Goal: Information Seeking & Learning: Learn about a topic

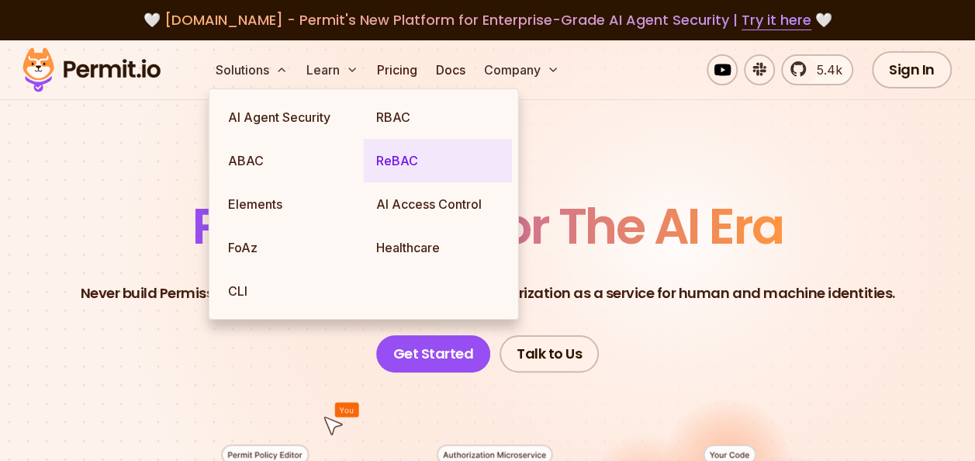
click at [383, 154] on link "ReBAC" at bounding box center [438, 160] width 148 height 43
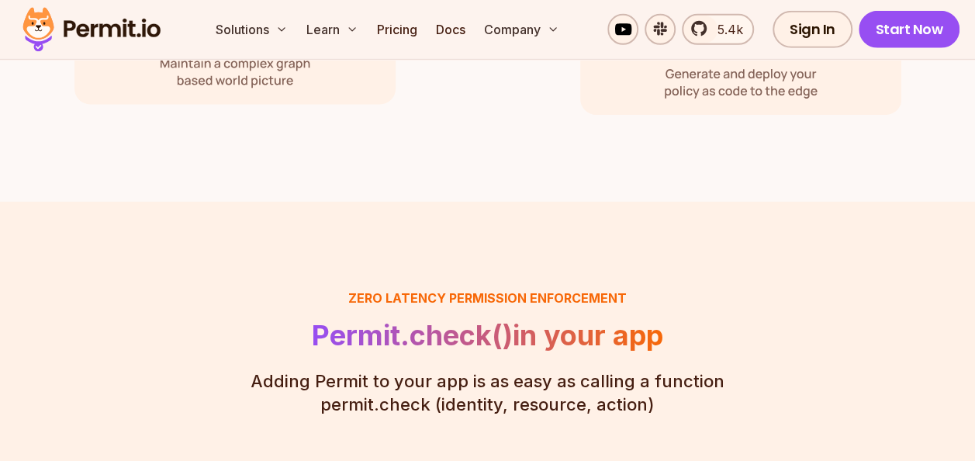
scroll to position [2438, 0]
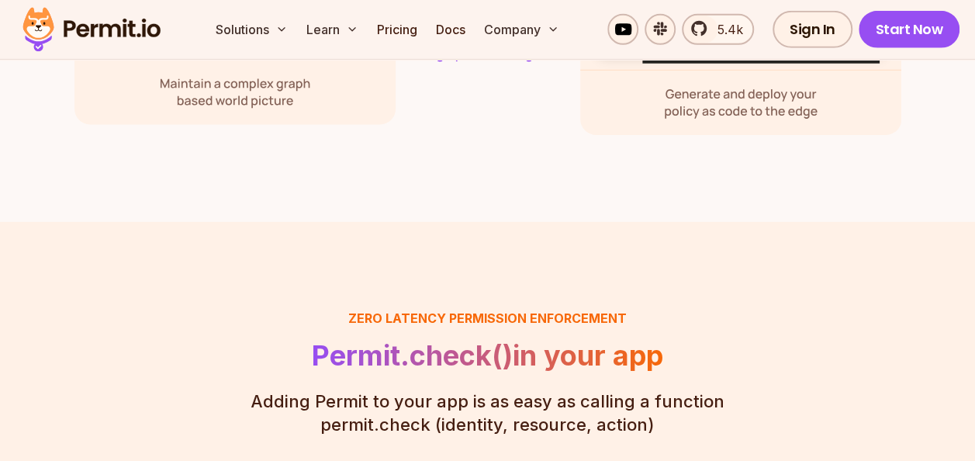
click at [135, 32] on img at bounding box center [92, 29] width 152 height 53
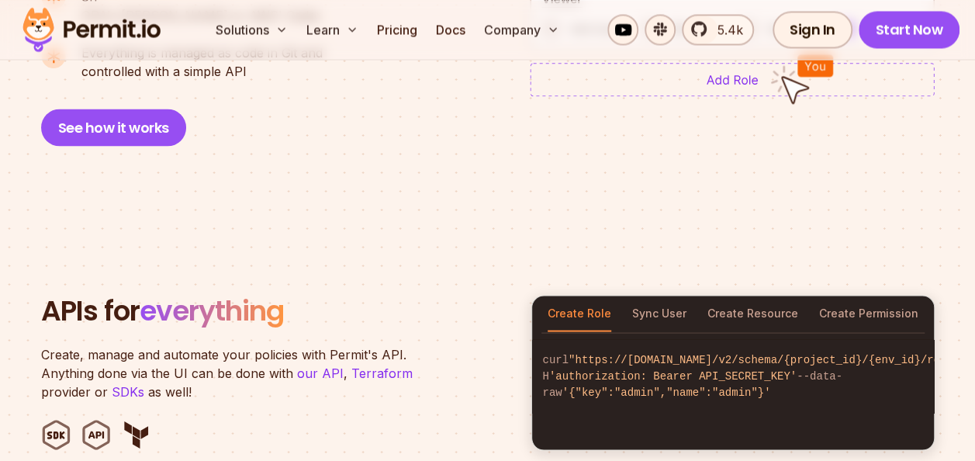
scroll to position [1362, 0]
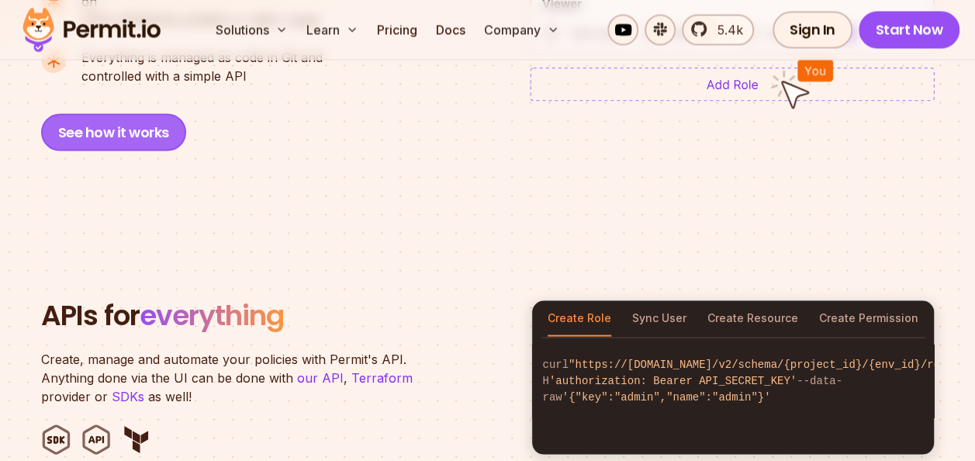
click at [124, 113] on button "See how it works" at bounding box center [113, 131] width 145 height 37
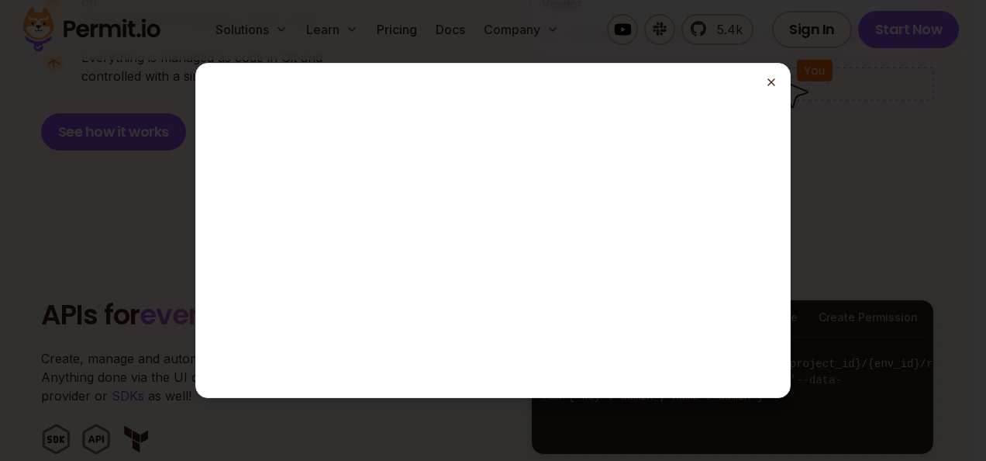
click at [771, 85] on icon "button" at bounding box center [771, 82] width 12 height 12
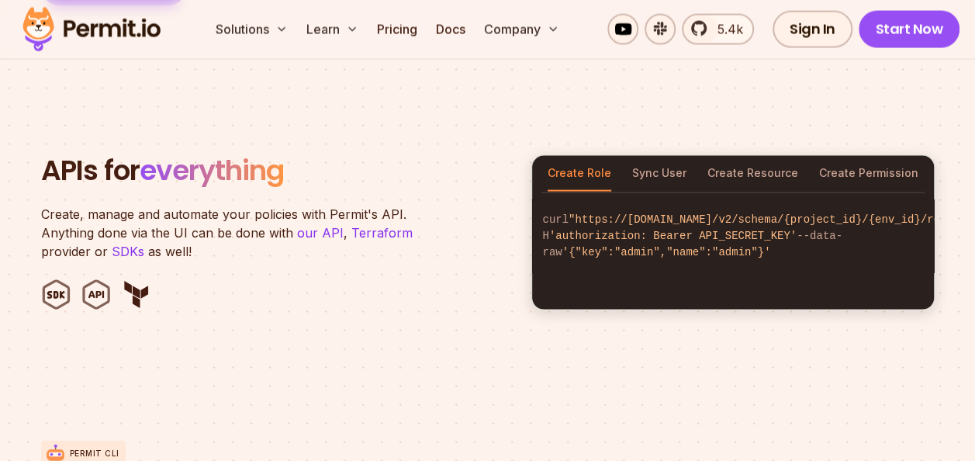
scroll to position [1497, 0]
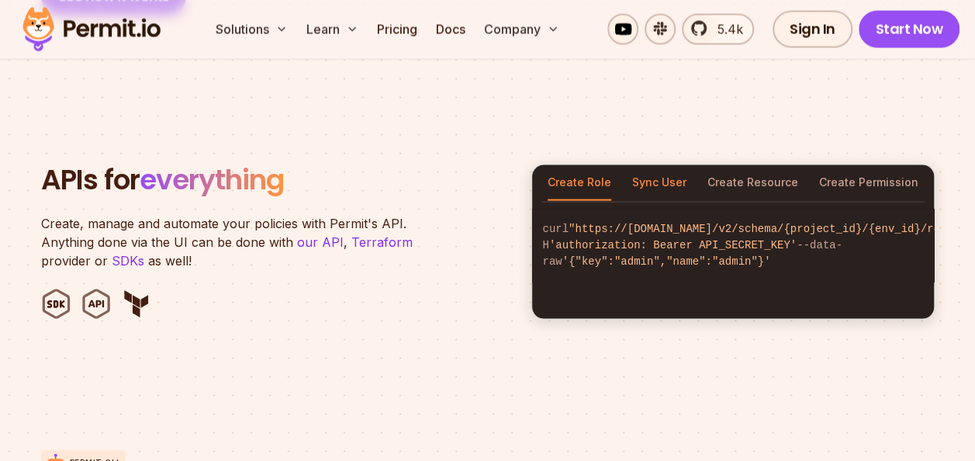
drag, startPoint x: 665, startPoint y: 140, endPoint x: 668, endPoint y: 155, distance: 15.1
click at [668, 155] on section "APIs for everything Create, manage and automate your policies with Permit's API…" at bounding box center [487, 242] width 975 height 304
click at [668, 165] on button "Sync User" at bounding box center [659, 183] width 54 height 36
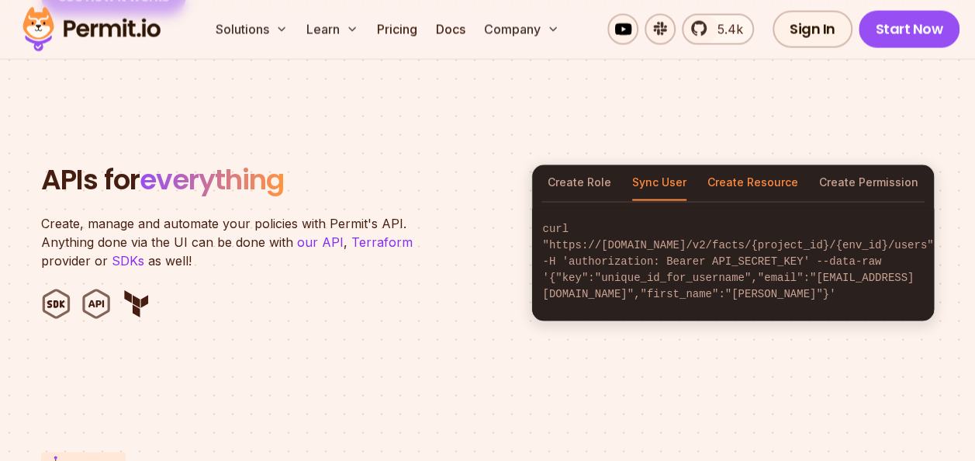
click at [740, 165] on button "Create Resource" at bounding box center [752, 183] width 91 height 36
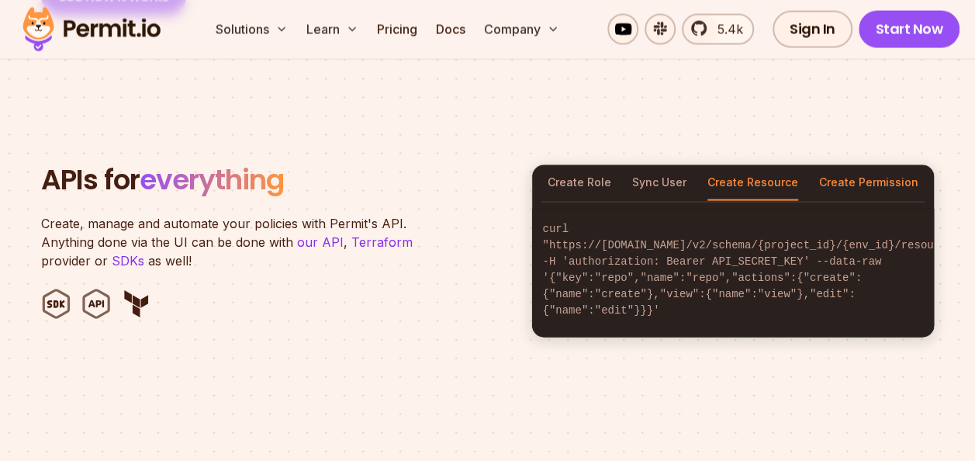
click at [873, 165] on button "Create Permission" at bounding box center [868, 183] width 99 height 36
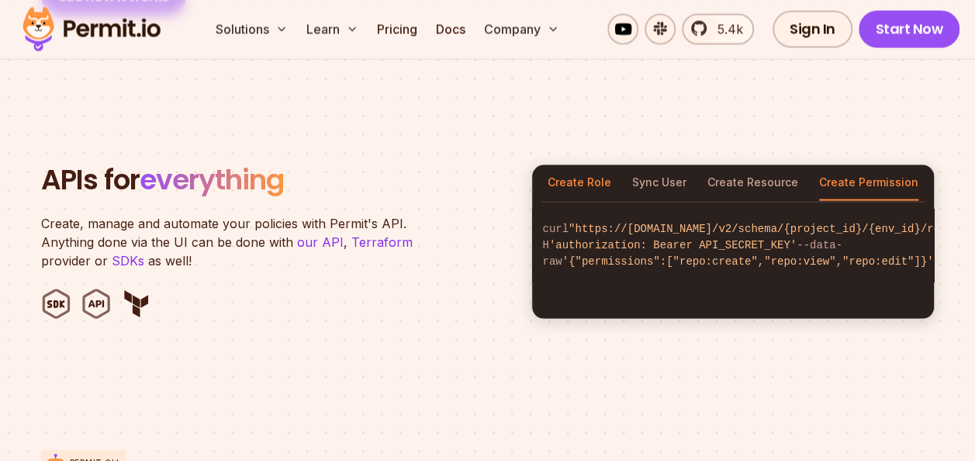
click at [585, 165] on button "Create Role" at bounding box center [579, 183] width 64 height 36
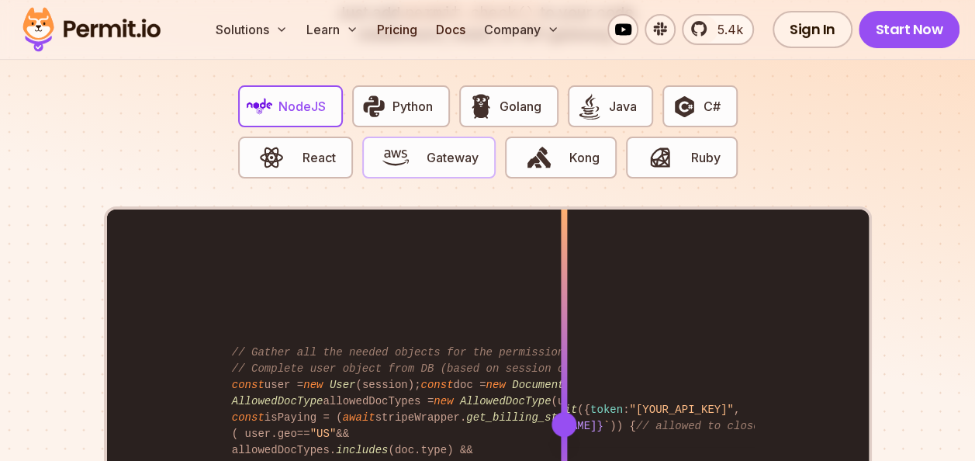
scroll to position [3024, 0]
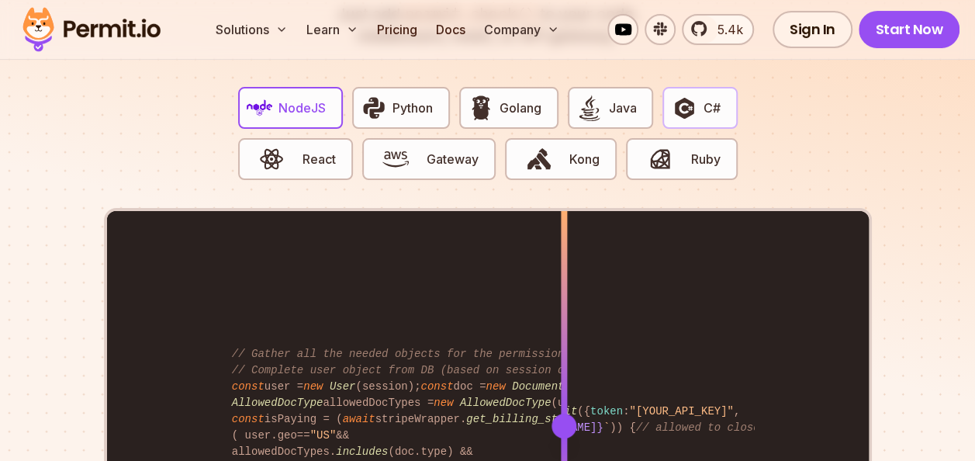
drag, startPoint x: 709, startPoint y: 112, endPoint x: 712, endPoint y: 88, distance: 25.0
click at [712, 88] on div "NodeJS Python Golang Java C# React Gateway Kong Ruby" at bounding box center [488, 140] width 524 height 133
click at [712, 98] on span "C#" at bounding box center [711, 107] width 17 height 19
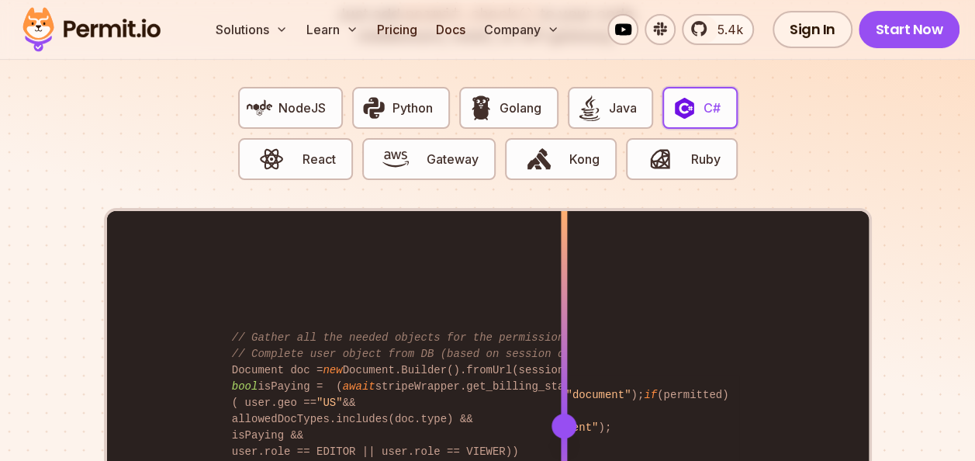
click at [568, 340] on div "bool permitted = await permit.Check(user.key, "view" , "document" ); if (permit…" at bounding box center [487, 425] width 761 height 428
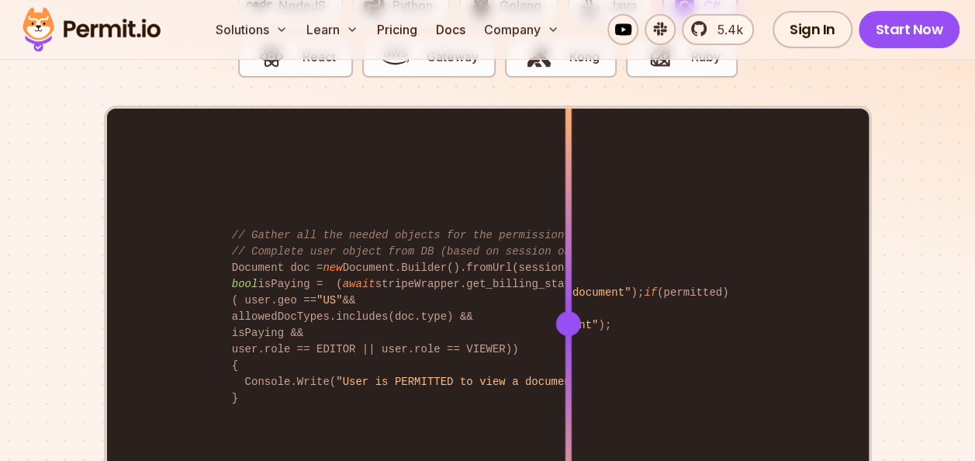
scroll to position [3128, 0]
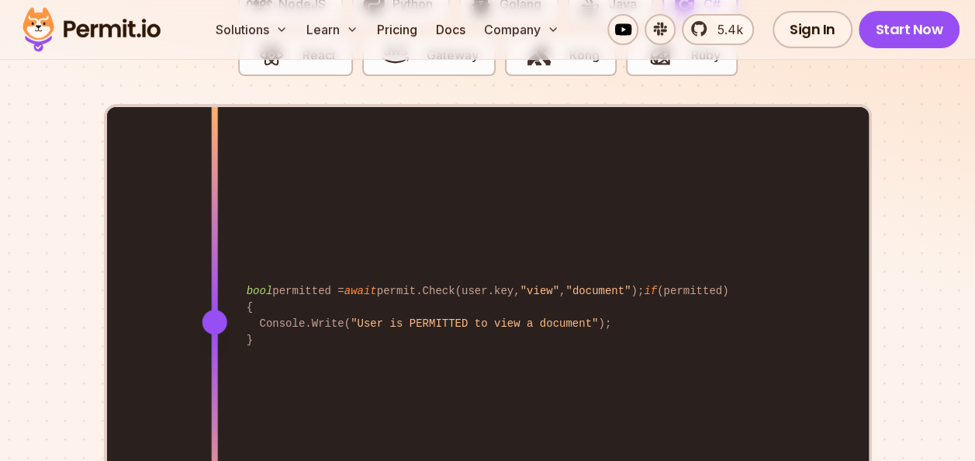
drag, startPoint x: 568, startPoint y: 359, endPoint x: 213, endPoint y: 298, distance: 359.6
click at [213, 298] on div at bounding box center [214, 321] width 6 height 428
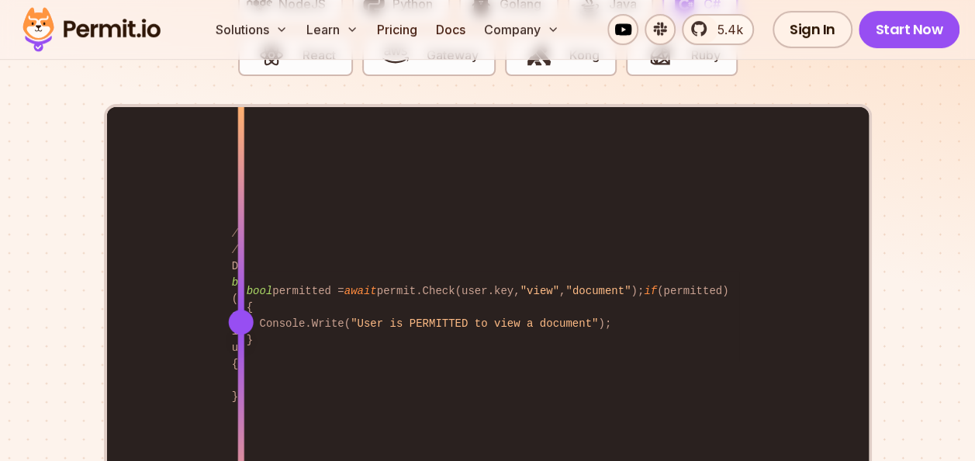
drag, startPoint x: 507, startPoint y: 257, endPoint x: 240, endPoint y: 238, distance: 267.4
click at [240, 238] on div "bool permitted = await permit.Check(user.key, "view" , "document" ); if (permit…" at bounding box center [487, 321] width 761 height 428
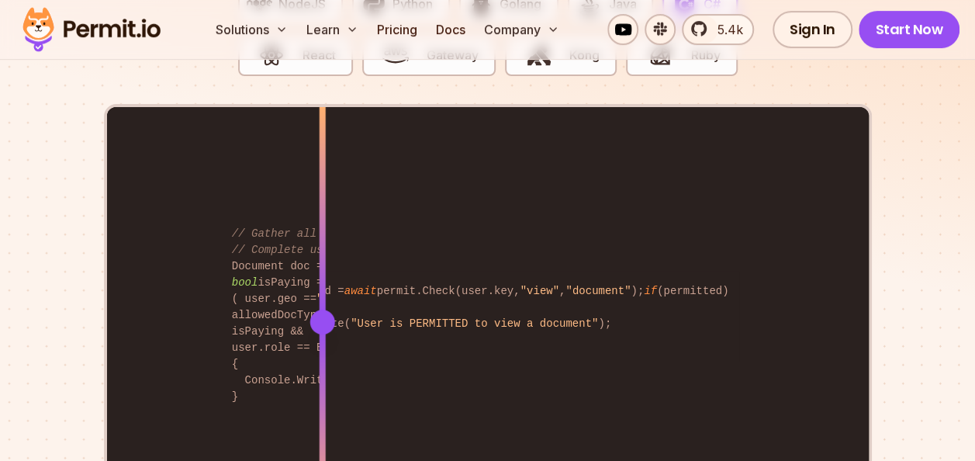
drag, startPoint x: 238, startPoint y: 352, endPoint x: 322, endPoint y: 366, distance: 84.9
click at [322, 366] on div at bounding box center [322, 429] width 6 height 214
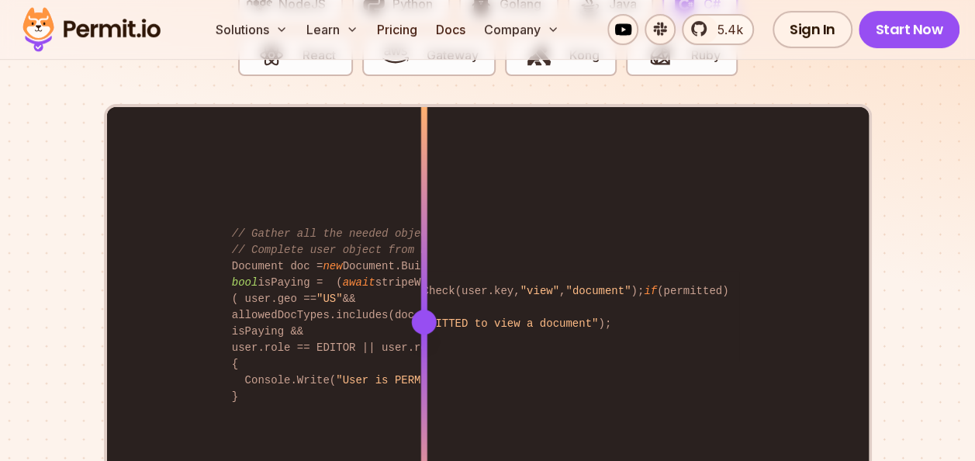
drag, startPoint x: 322, startPoint y: 366, endPoint x: 430, endPoint y: 360, distance: 108.0
click at [426, 360] on div at bounding box center [423, 429] width 6 height 214
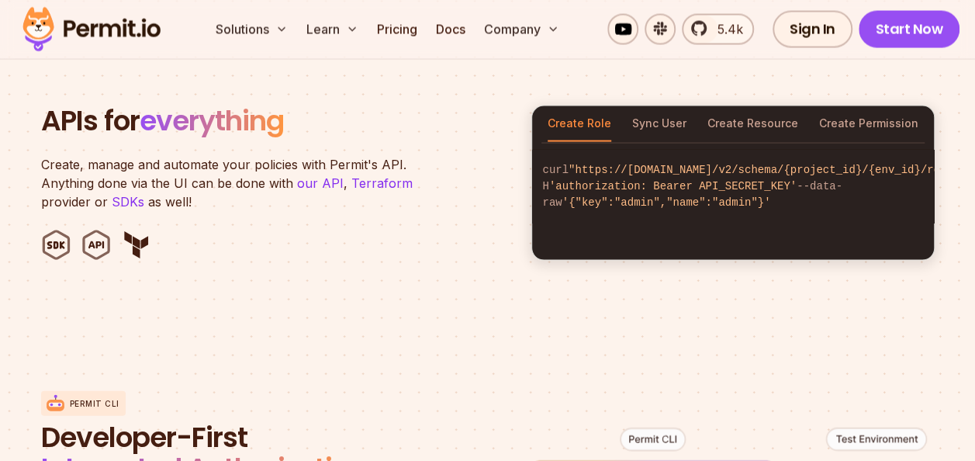
scroll to position [1483, 0]
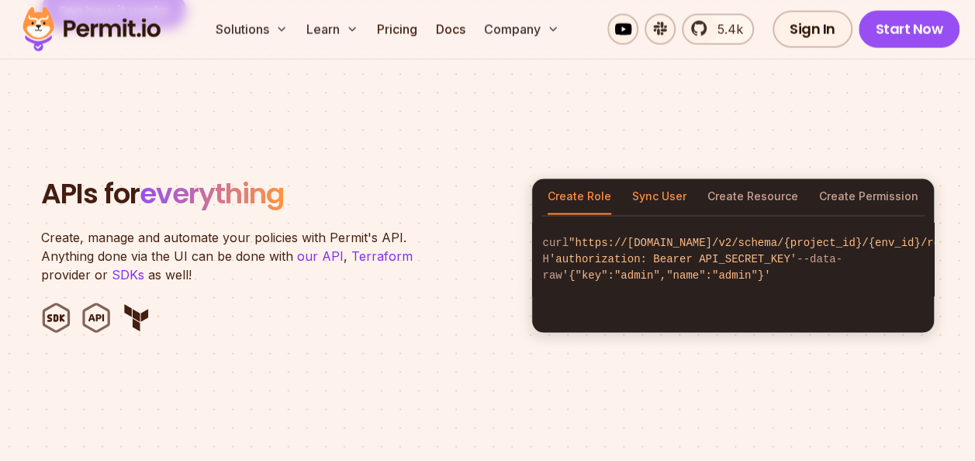
click at [636, 179] on button "Sync User" at bounding box center [659, 197] width 54 height 36
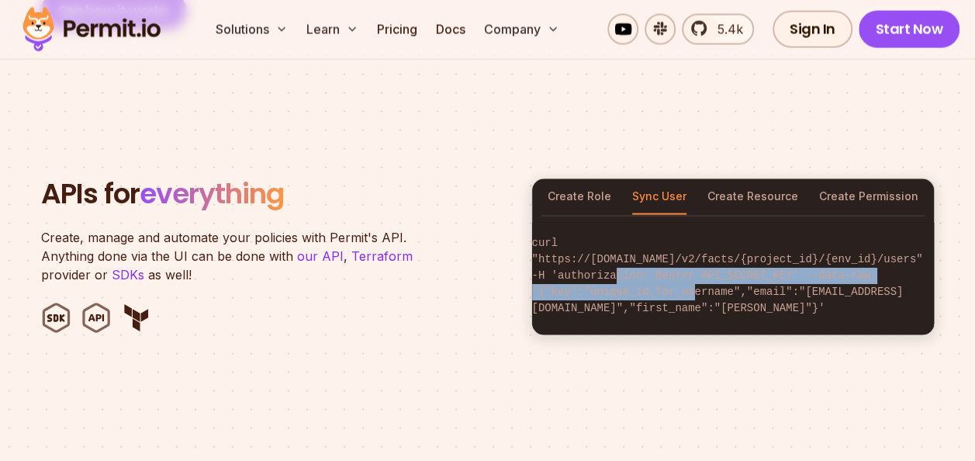
scroll to position [0, 47]
drag, startPoint x: 692, startPoint y: 273, endPoint x: 538, endPoint y: 253, distance: 154.8
click at [538, 253] on code "curl "https://[DOMAIN_NAME]/v2/facts/{project_id}/{env_id}/users" -H 'authoriza…" at bounding box center [733, 276] width 402 height 106
click at [803, 264] on code "curl "https://[DOMAIN_NAME]/v2/facts/{project_id}/{env_id}/users" -H 'authoriza…" at bounding box center [733, 276] width 402 height 106
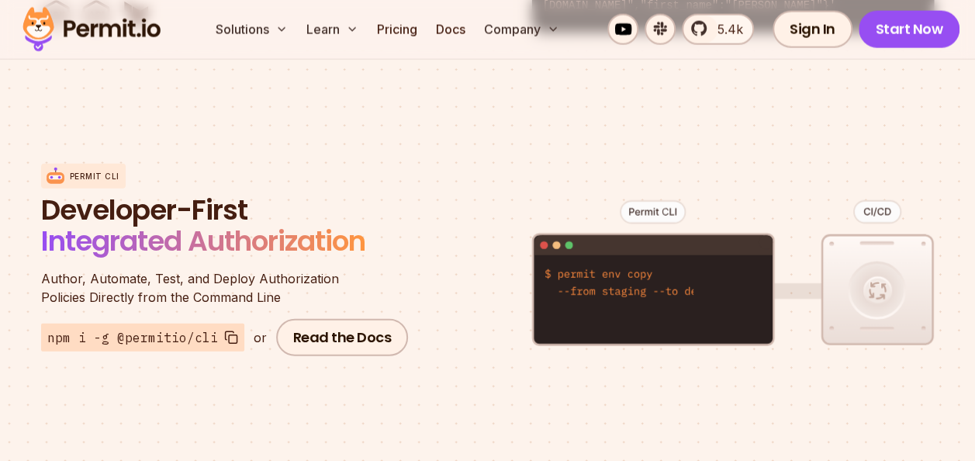
scroll to position [1521, 0]
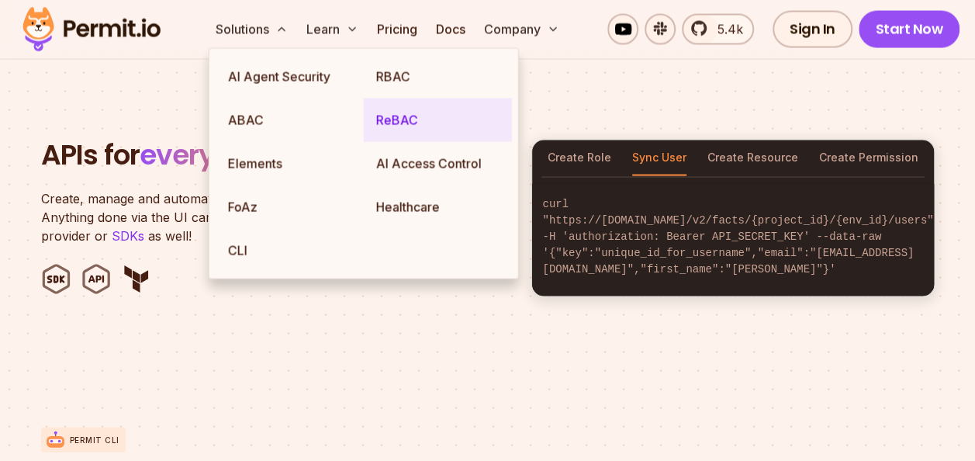
click at [389, 112] on link "ReBAC" at bounding box center [438, 119] width 148 height 43
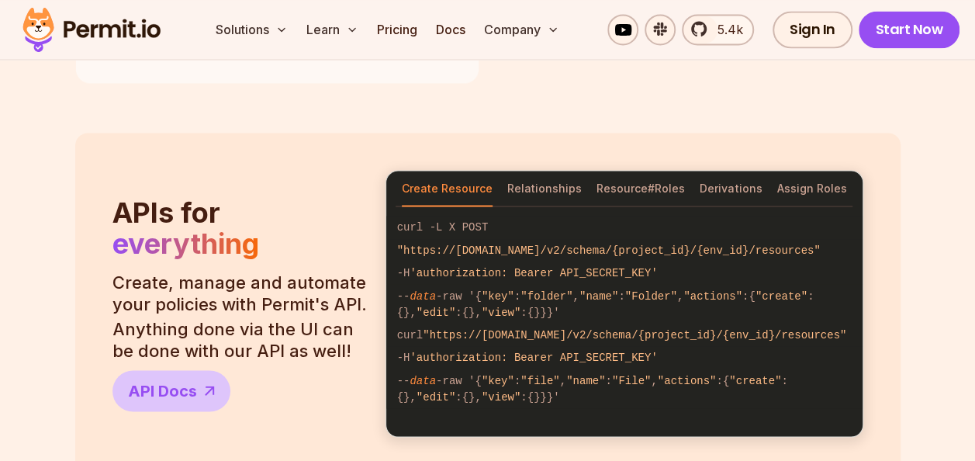
scroll to position [1301, 0]
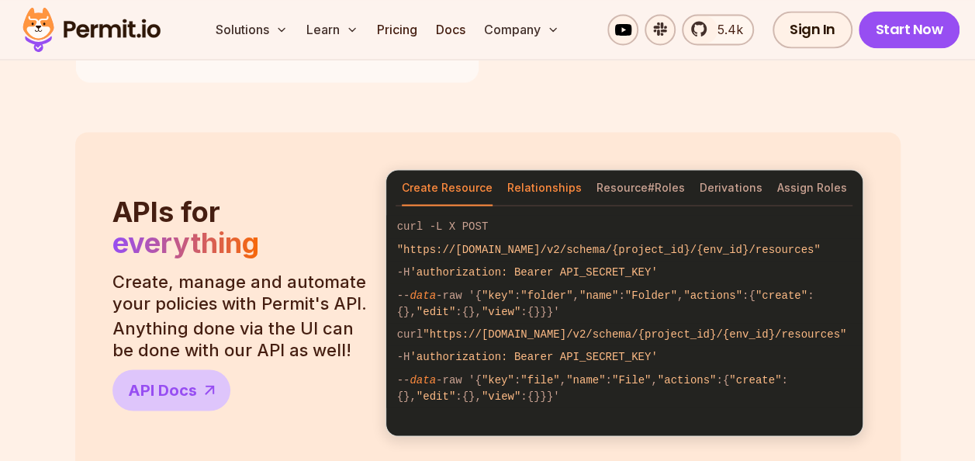
click at [559, 181] on button "Relationships" at bounding box center [544, 188] width 74 height 36
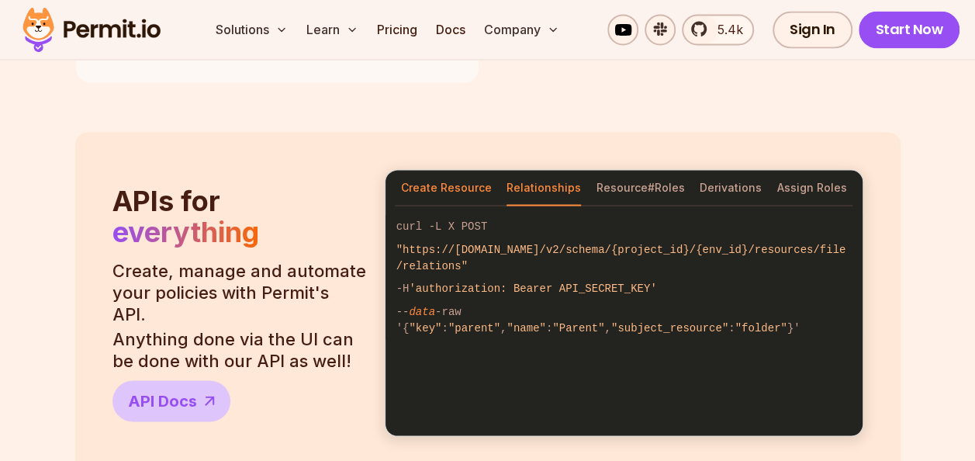
click at [461, 187] on button "Create Resource" at bounding box center [446, 188] width 91 height 36
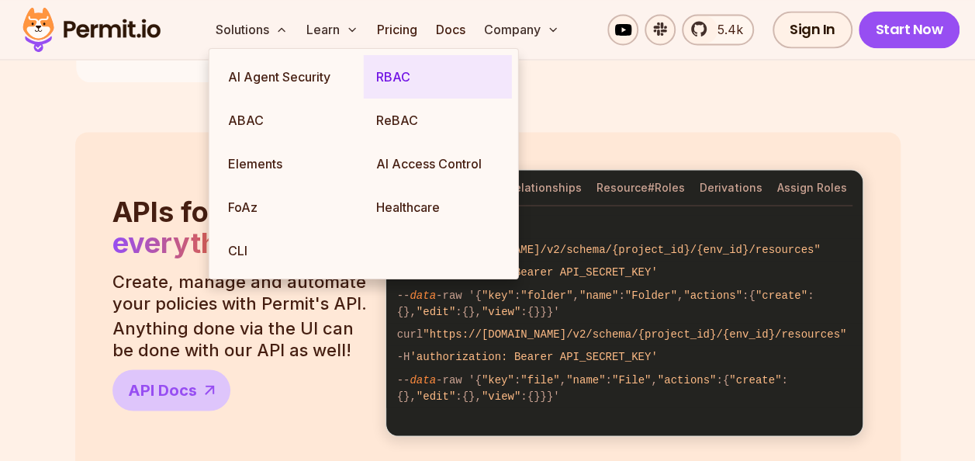
click at [386, 78] on link "RBAC" at bounding box center [438, 76] width 148 height 43
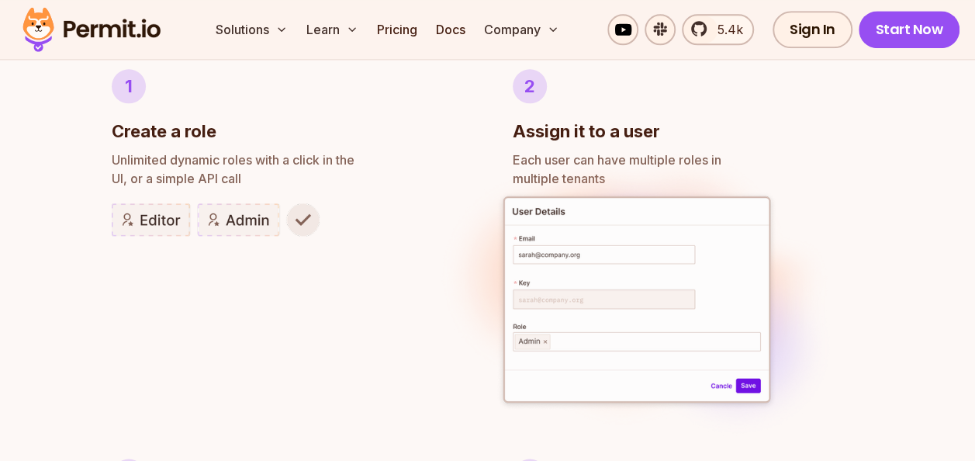
scroll to position [926, 0]
click at [458, 326] on img at bounding box center [636, 301] width 413 height 318
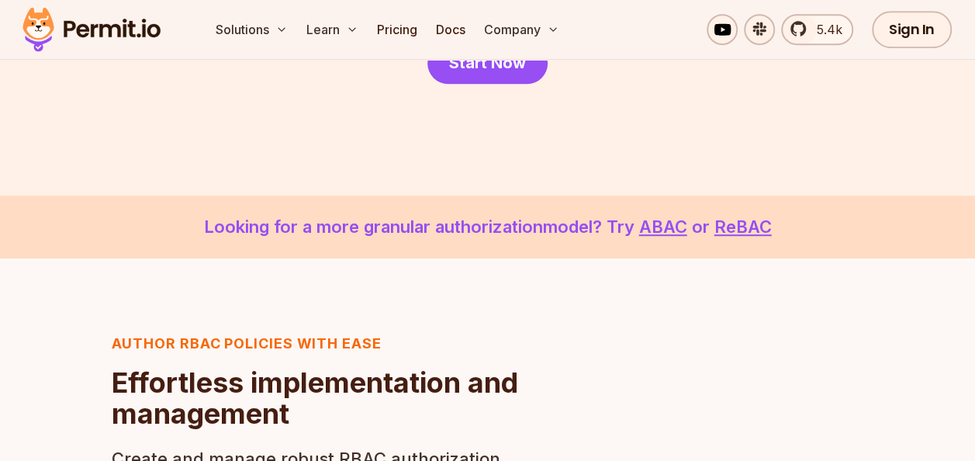
scroll to position [0, 0]
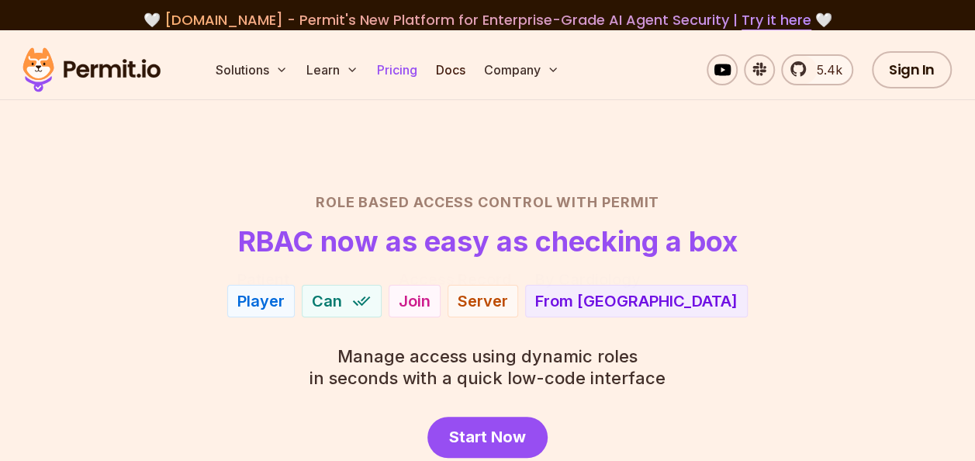
click at [413, 71] on link "Pricing" at bounding box center [397, 69] width 53 height 31
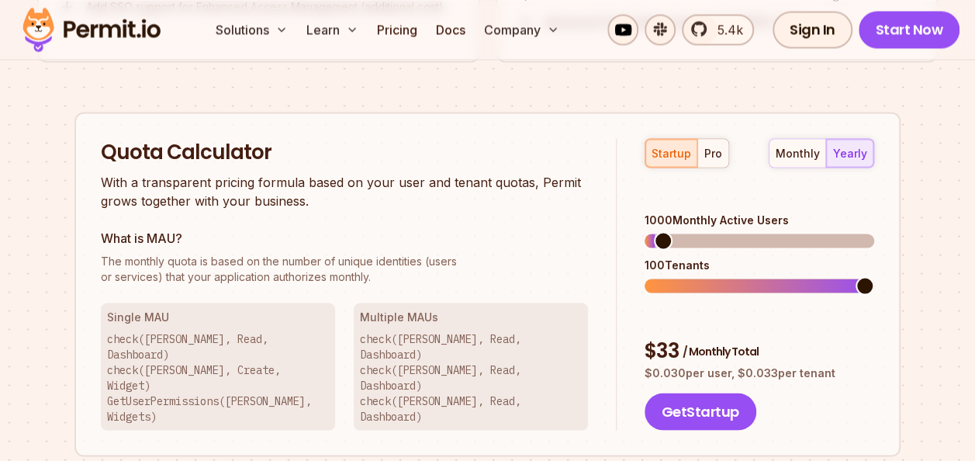
scroll to position [1359, 0]
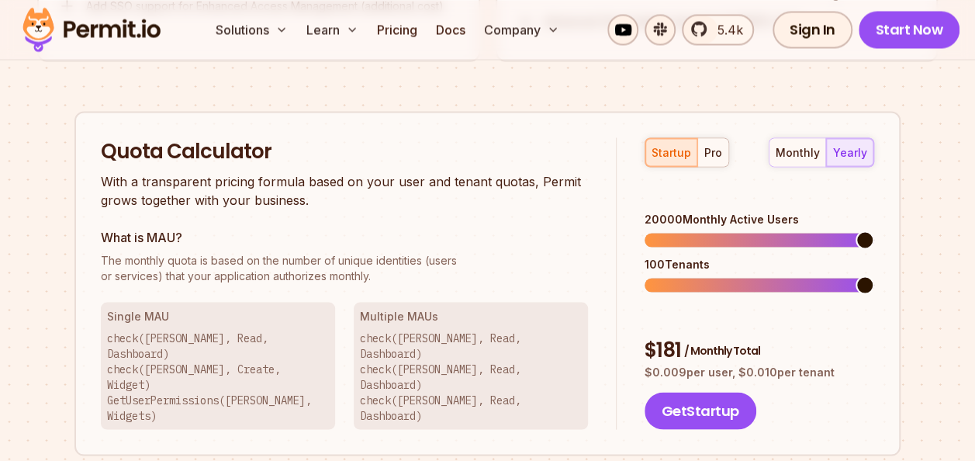
click at [874, 230] on span at bounding box center [864, 239] width 19 height 19
click at [692, 275] on span at bounding box center [700, 284] width 19 height 19
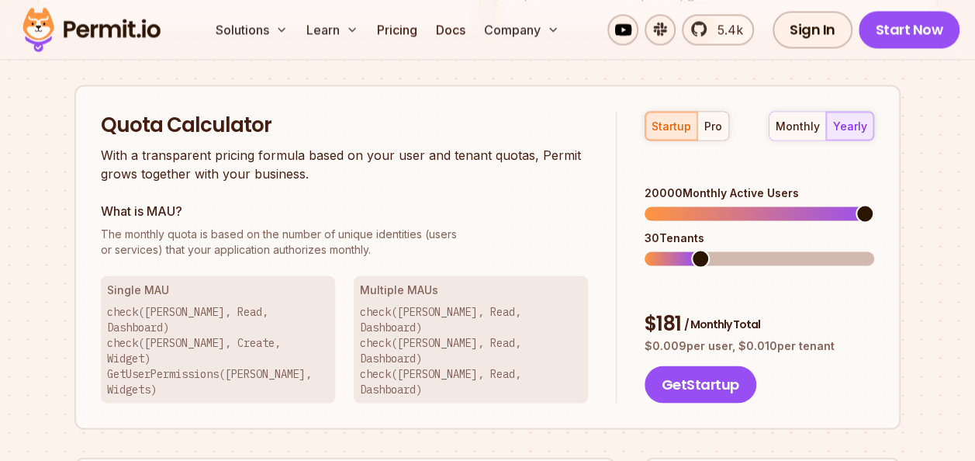
scroll to position [1381, 0]
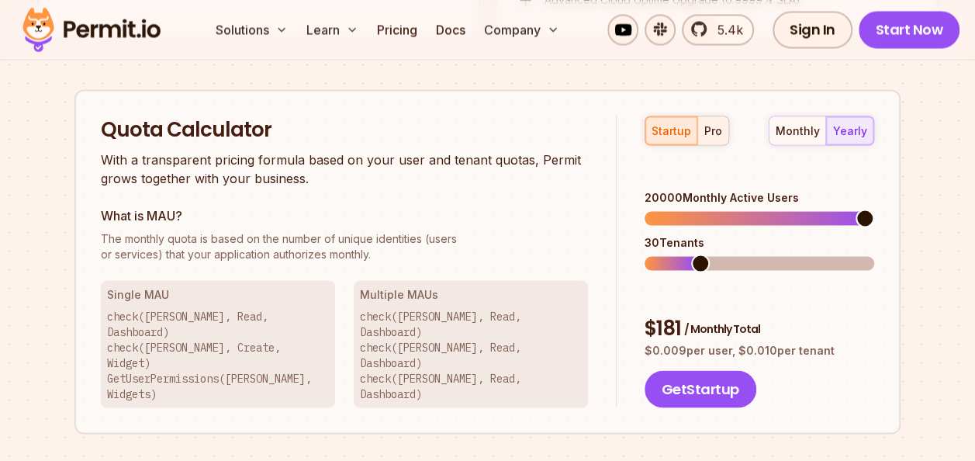
click at [709, 125] on div "pro" at bounding box center [713, 131] width 18 height 16
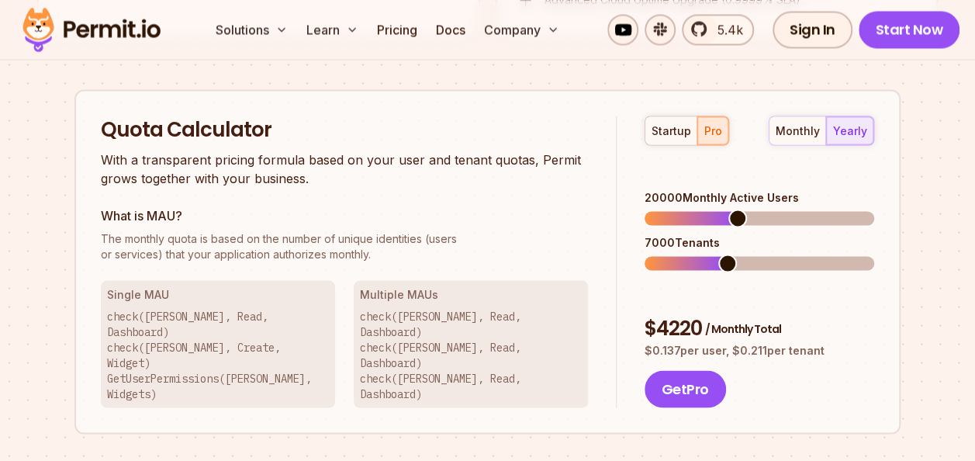
drag, startPoint x: 730, startPoint y: 224, endPoint x: 729, endPoint y: 234, distance: 10.2
click at [729, 234] on div "7000 Tenants" at bounding box center [759, 252] width 230 height 36
click at [874, 254] on span at bounding box center [864, 263] width 19 height 19
click at [658, 254] on span at bounding box center [666, 263] width 19 height 19
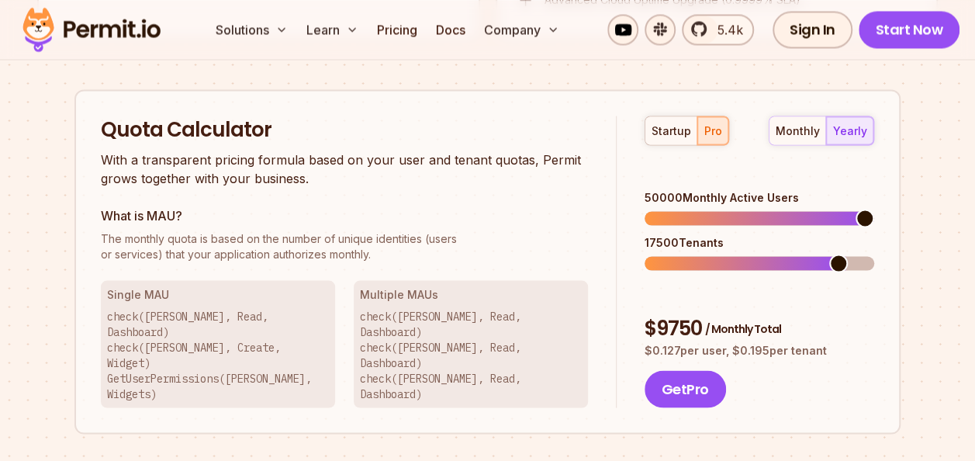
click at [874, 209] on span at bounding box center [864, 218] width 19 height 19
click at [646, 254] on span at bounding box center [655, 263] width 19 height 19
click at [701, 254] on span at bounding box center [706, 263] width 19 height 19
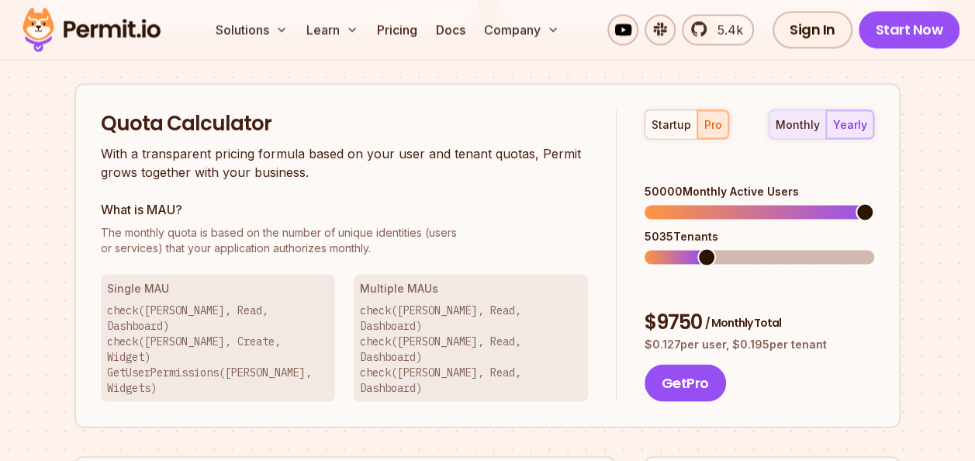
click at [806, 123] on div "monthly" at bounding box center [797, 124] width 44 height 16
click at [854, 124] on div "yearly" at bounding box center [850, 124] width 34 height 16
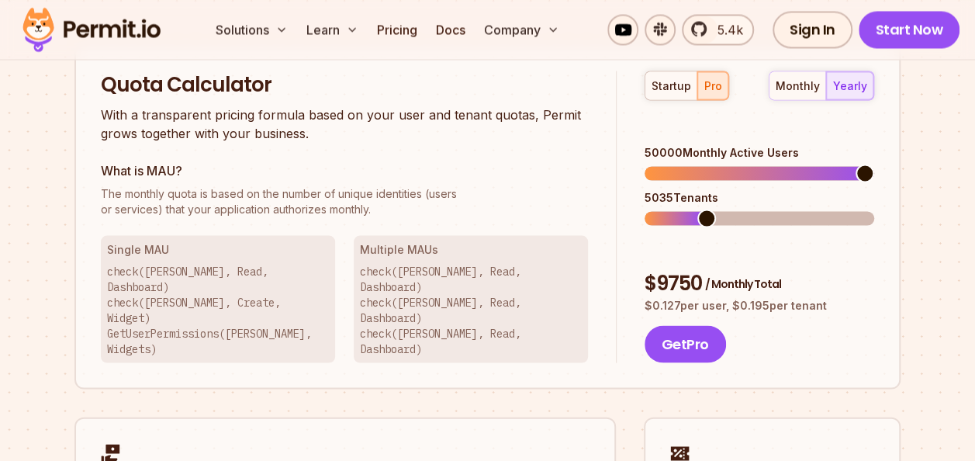
scroll to position [1424, 0]
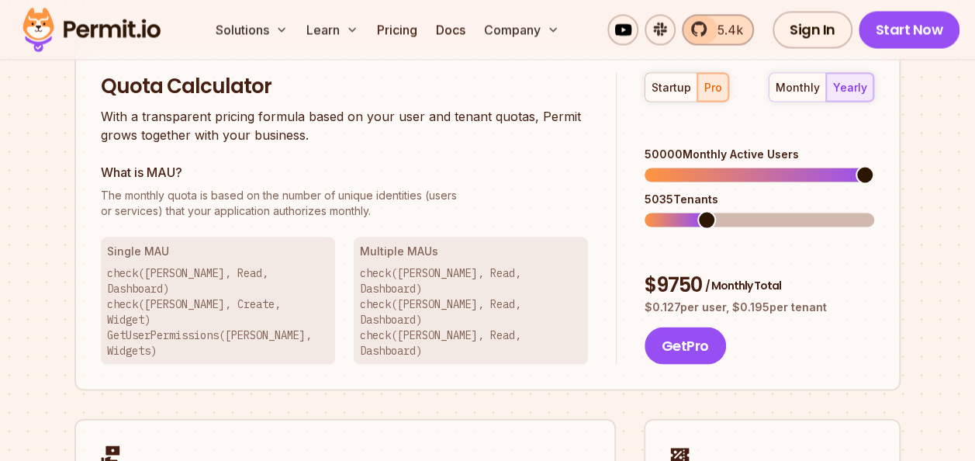
click at [730, 16] on link "5.4k" at bounding box center [718, 29] width 72 height 31
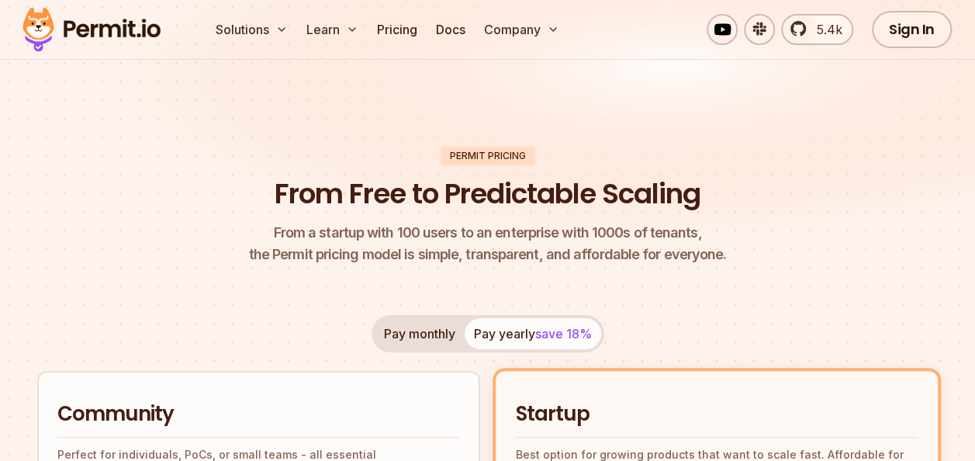
scroll to position [0, 0]
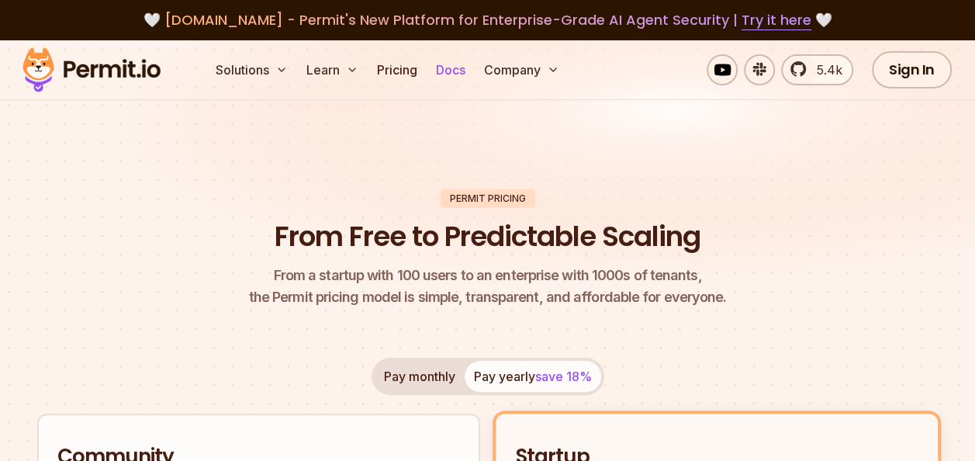
click at [459, 68] on link "Docs" at bounding box center [451, 69] width 42 height 31
click at [802, 76] on link "5.4k" at bounding box center [817, 69] width 72 height 31
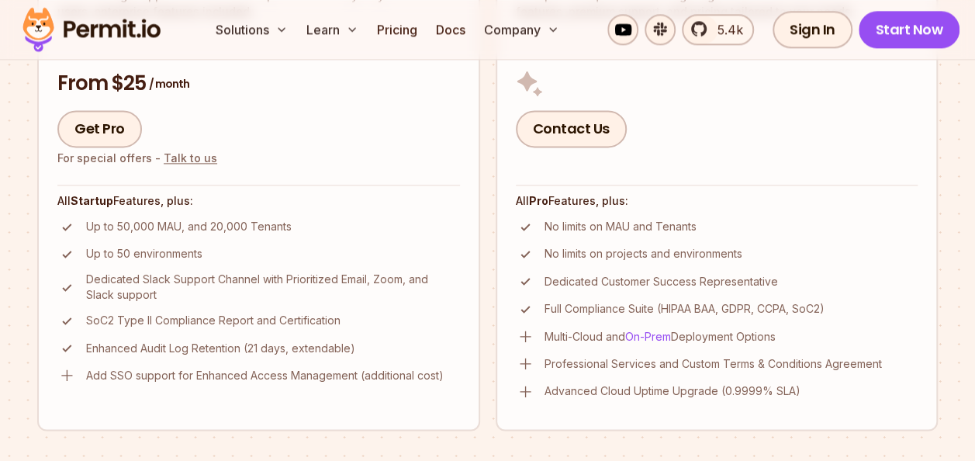
scroll to position [991, 0]
click at [724, 20] on span "5.4k" at bounding box center [725, 29] width 35 height 19
